Goal: Transaction & Acquisition: Obtain resource

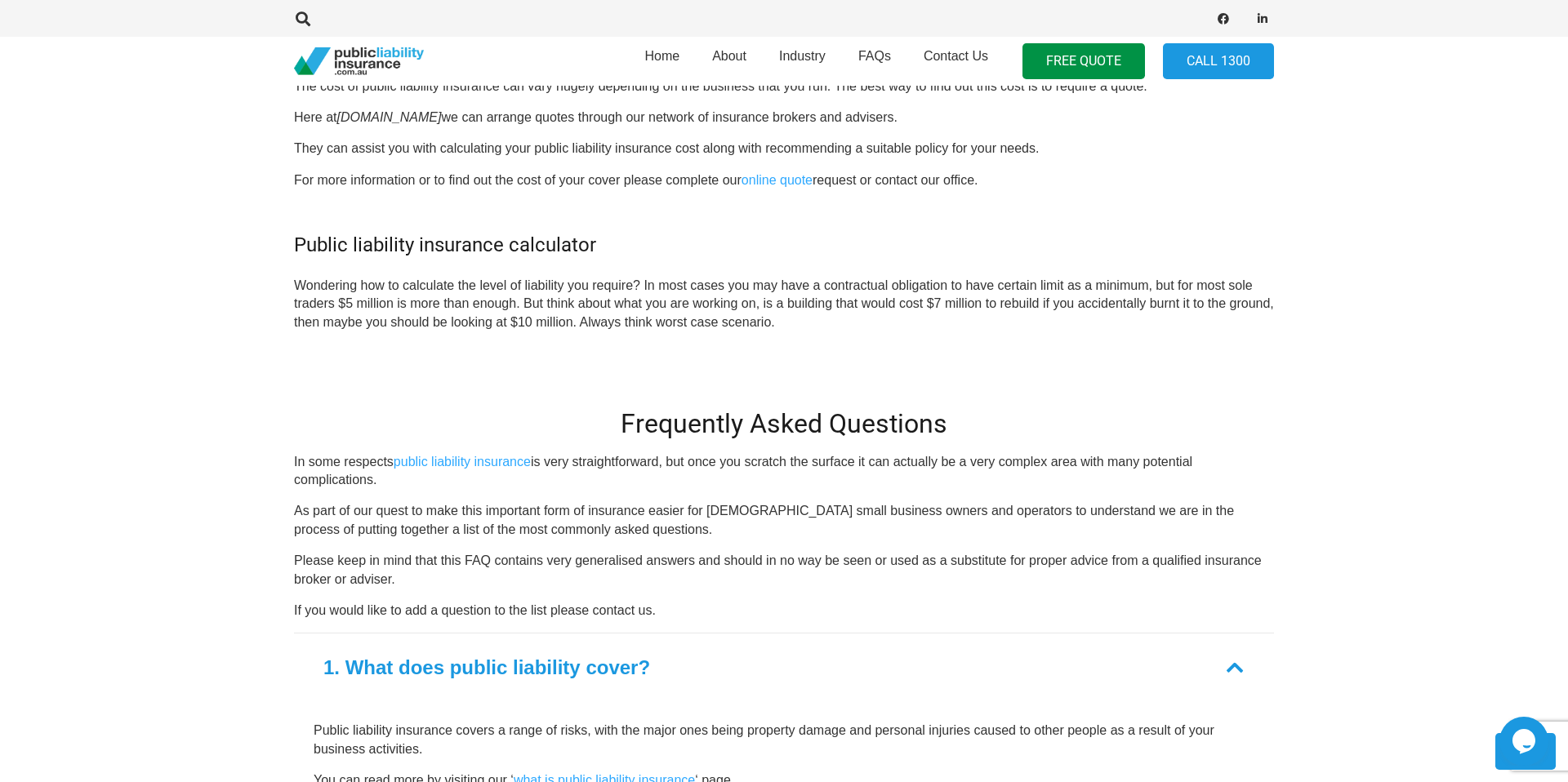
scroll to position [1602, 0]
click at [758, 181] on link "online quote" at bounding box center [776, 181] width 71 height 14
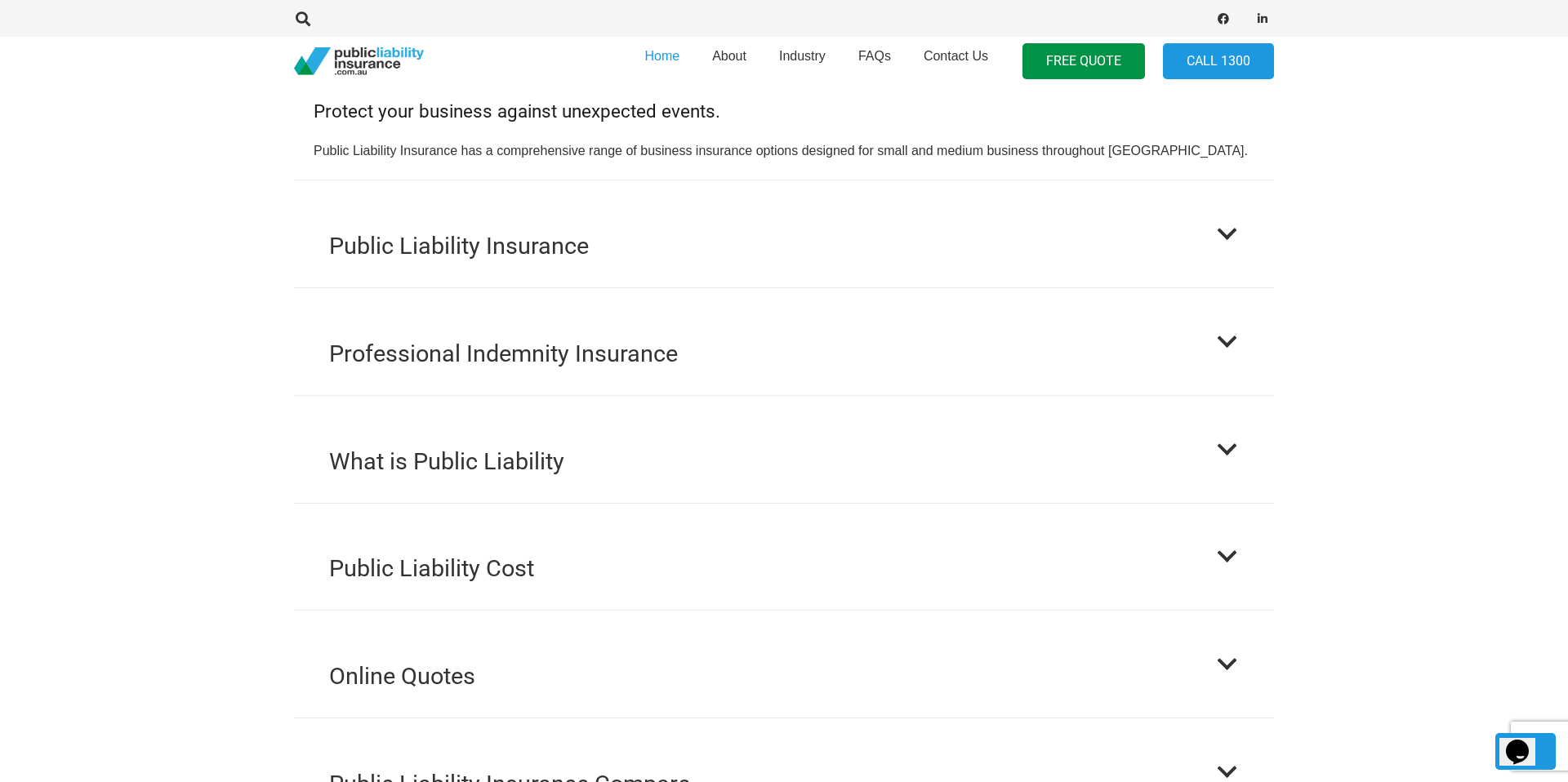
scroll to position [1617, 0]
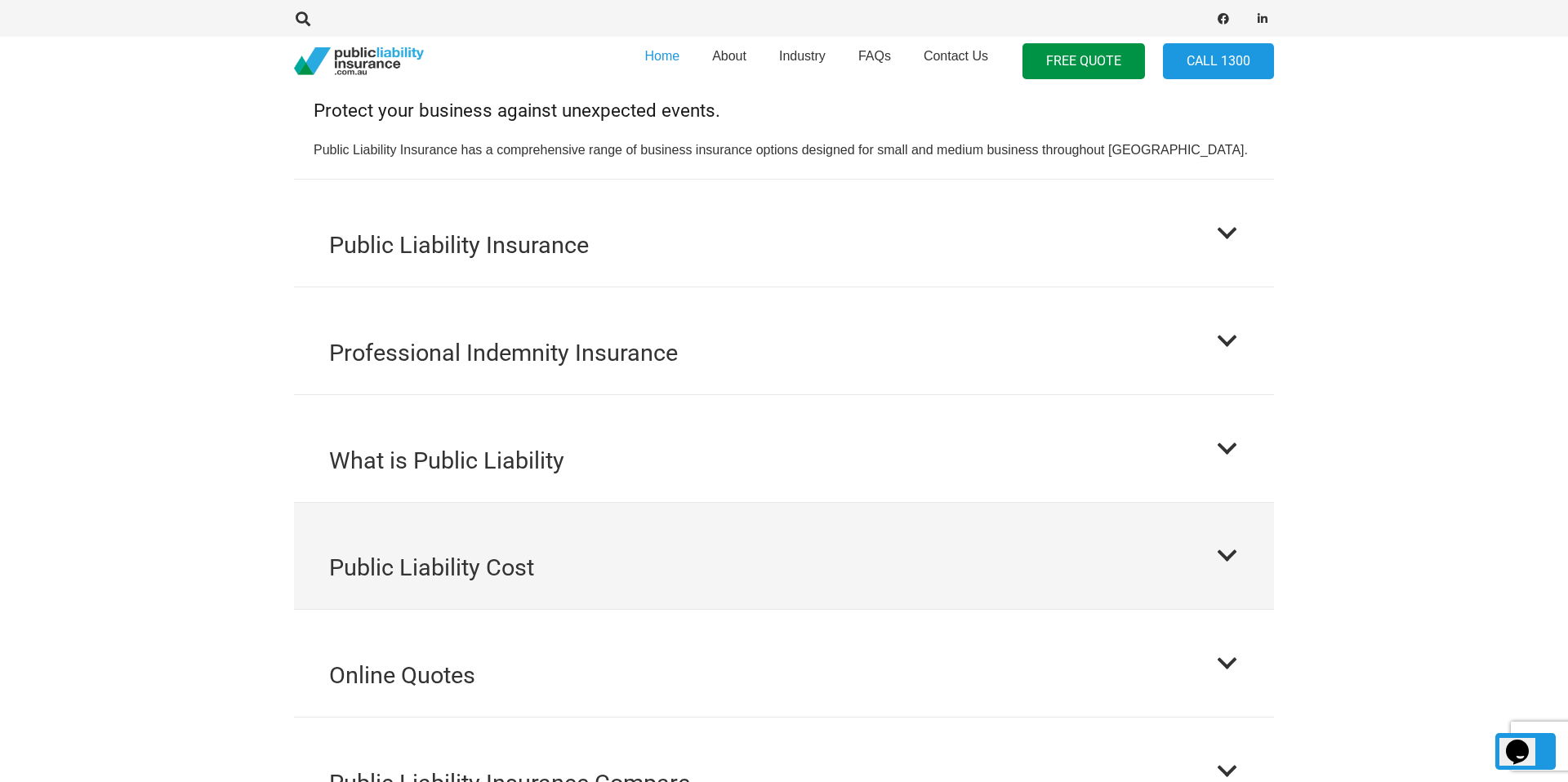
click at [473, 575] on button "Public Liability Cost" at bounding box center [784, 556] width 980 height 107
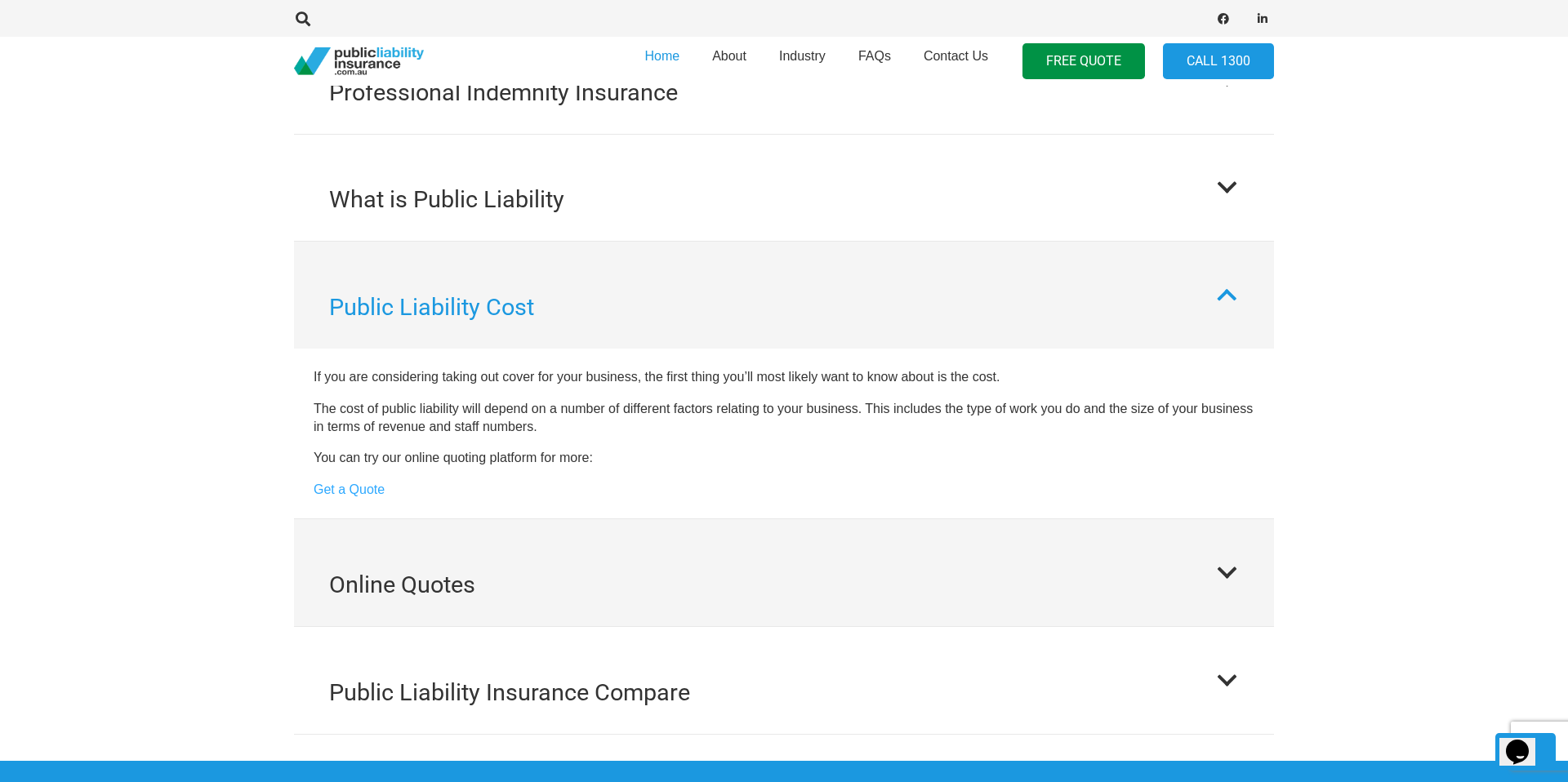
scroll to position [1656, 0]
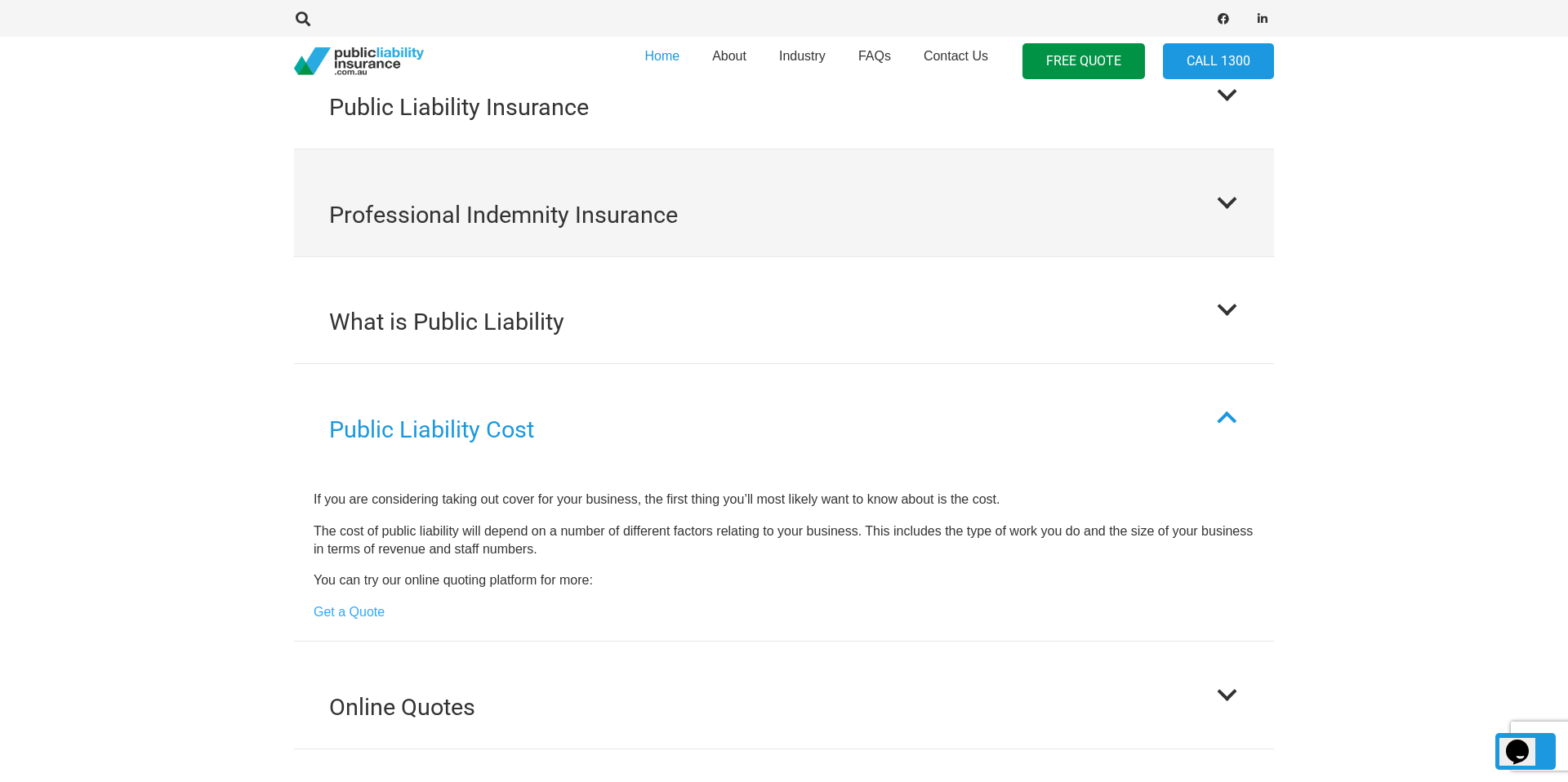
click at [608, 155] on button "Professional Indemnity Insurance" at bounding box center [784, 202] width 980 height 107
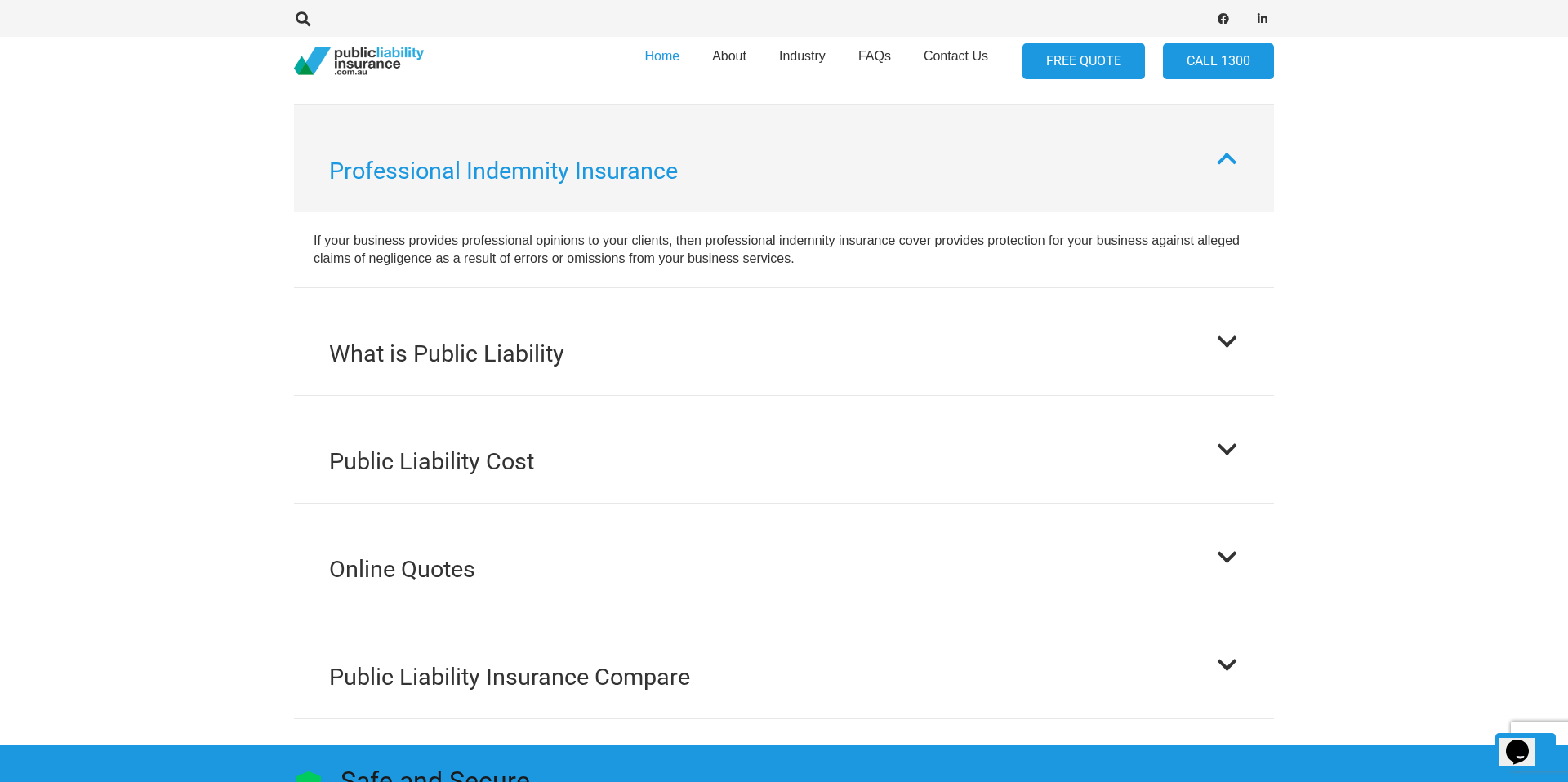
scroll to position [1701, 0]
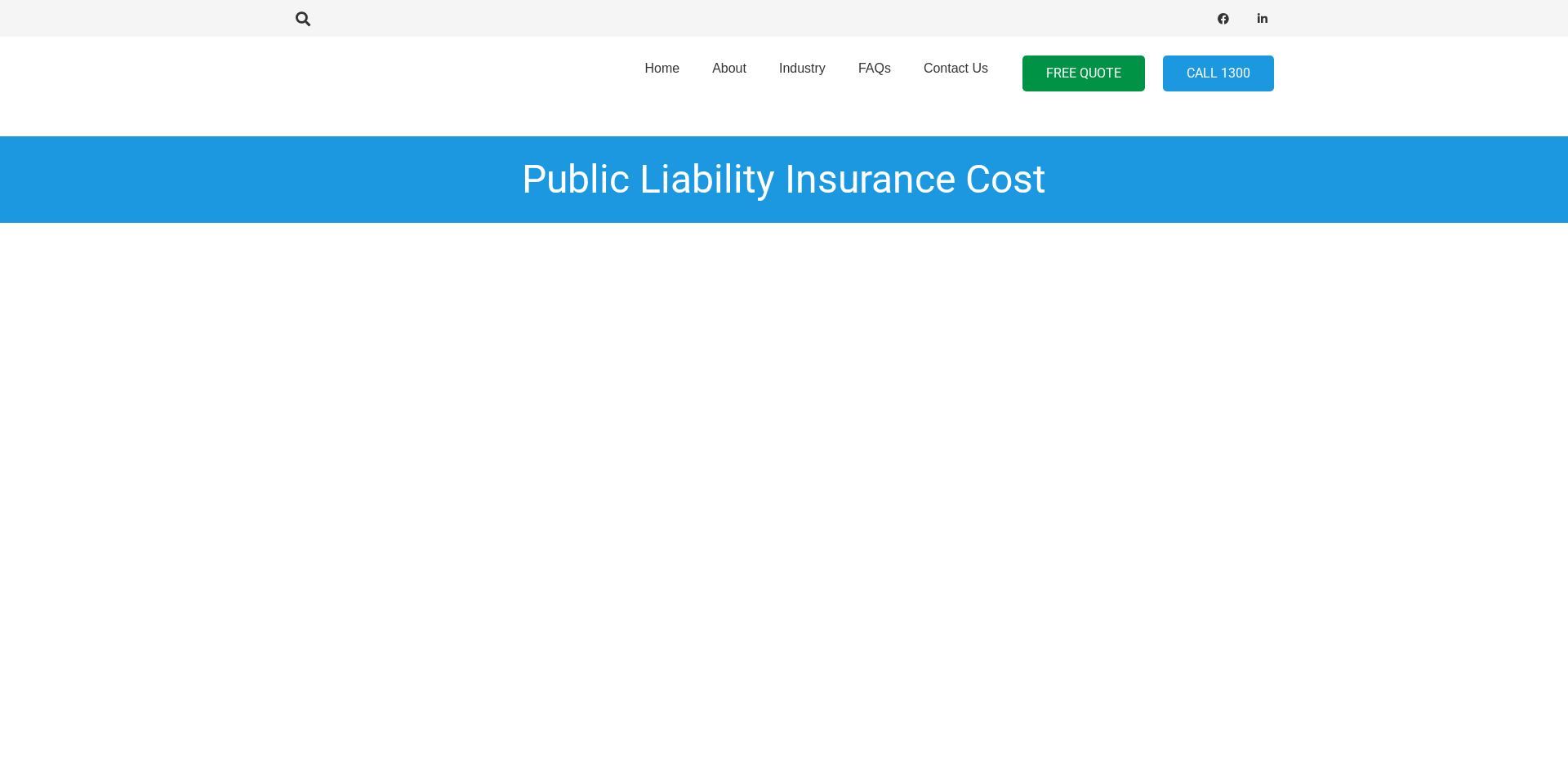
scroll to position [1602, 0]
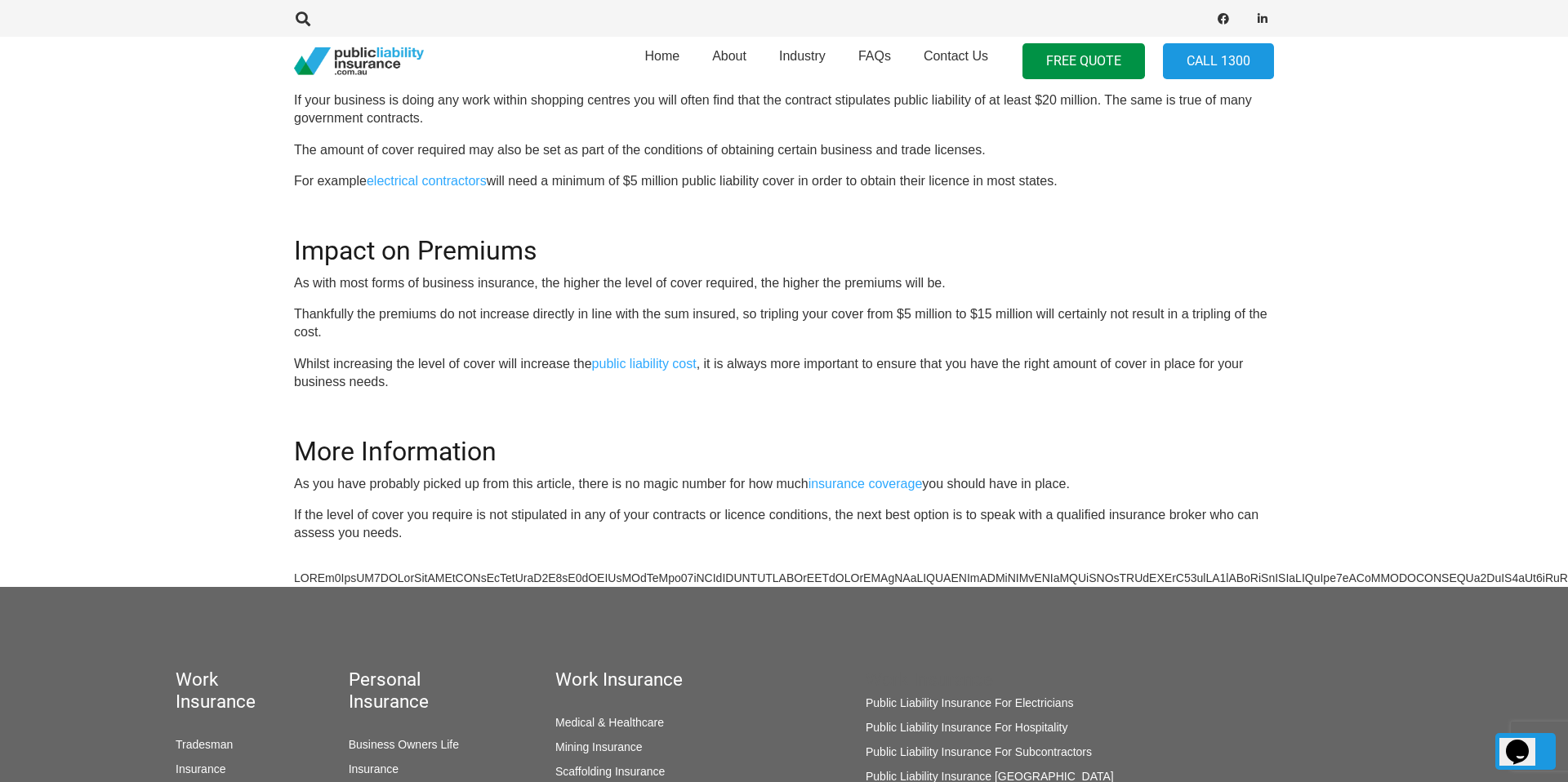
scroll to position [1054, 0]
